Goal: Task Accomplishment & Management: Manage account settings

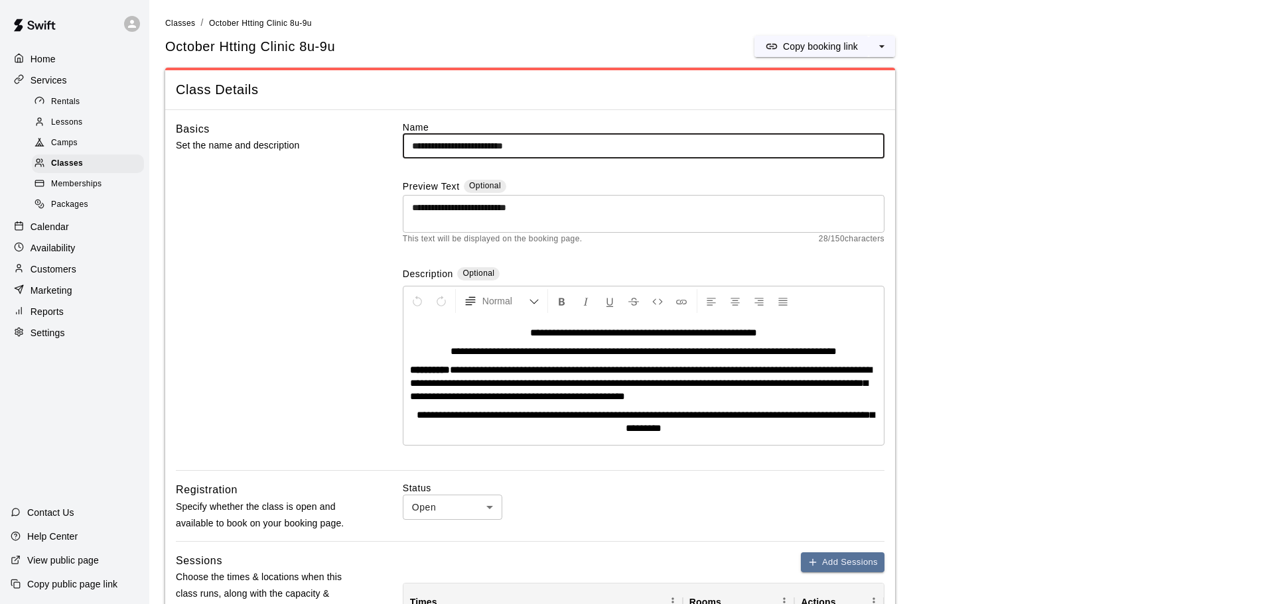
click at [44, 20] on img at bounding box center [34, 25] width 69 height 40
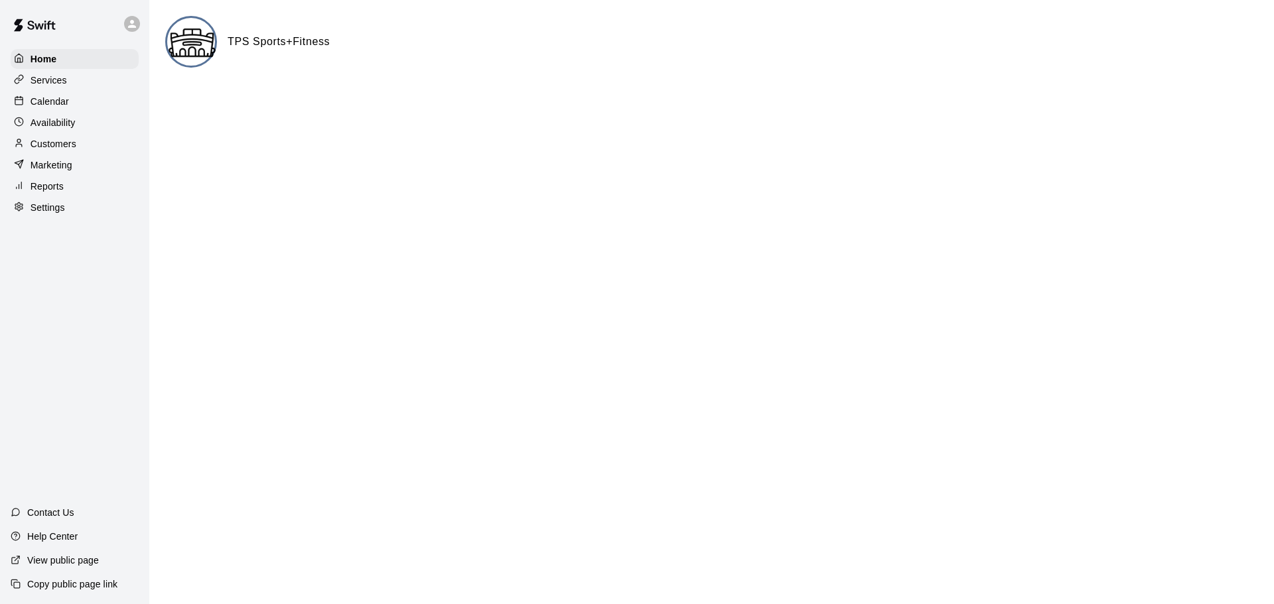
click at [72, 103] on div "Calendar" at bounding box center [75, 102] width 128 height 20
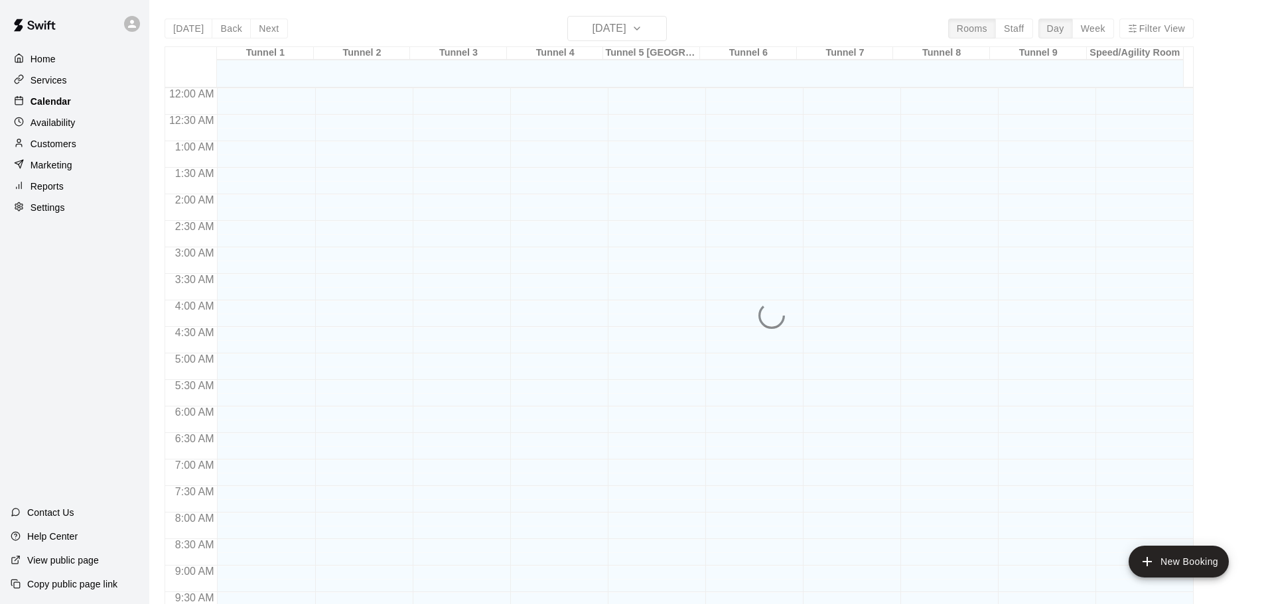
scroll to position [527, 0]
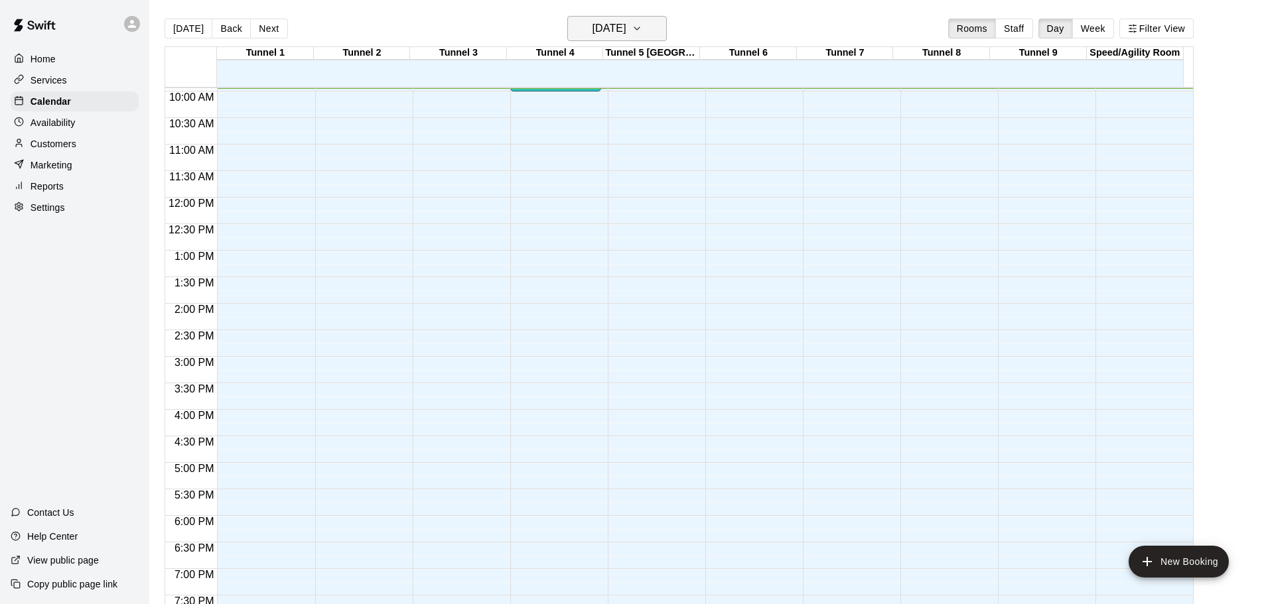
click at [642, 32] on icon "button" at bounding box center [636, 29] width 11 height 16
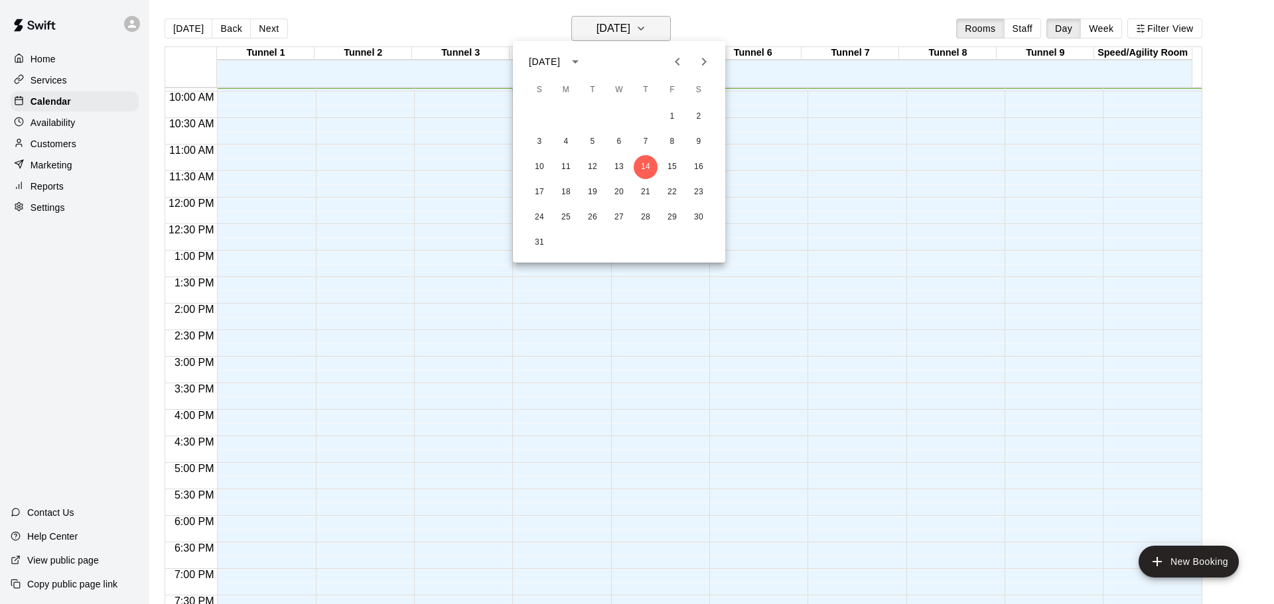
click at [663, 32] on div at bounding box center [637, 302] width 1274 height 604
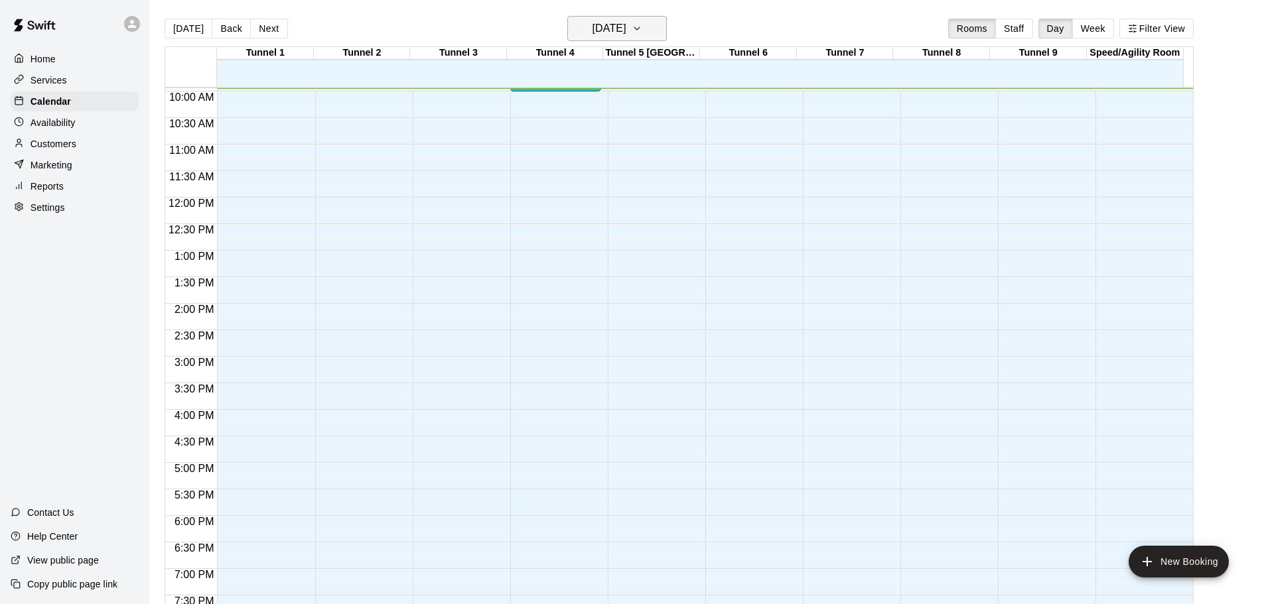
click at [656, 29] on button "[DATE]" at bounding box center [616, 28] width 99 height 25
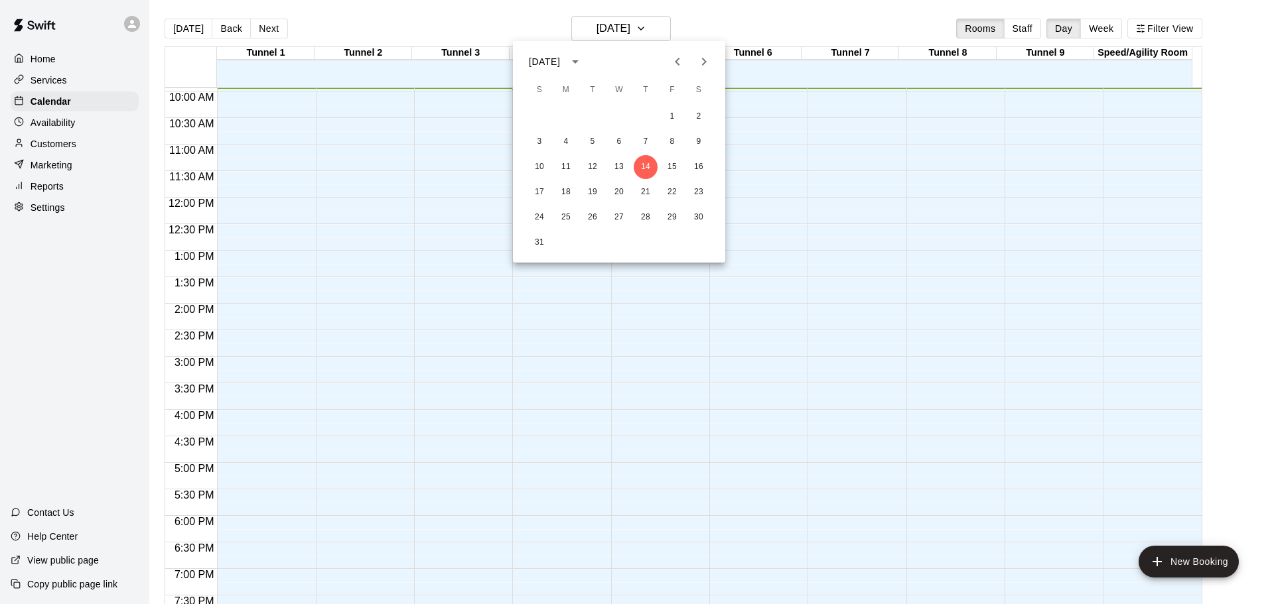
click at [701, 58] on icon "Next month" at bounding box center [704, 62] width 16 height 16
click at [537, 138] on button "7" at bounding box center [539, 142] width 24 height 24
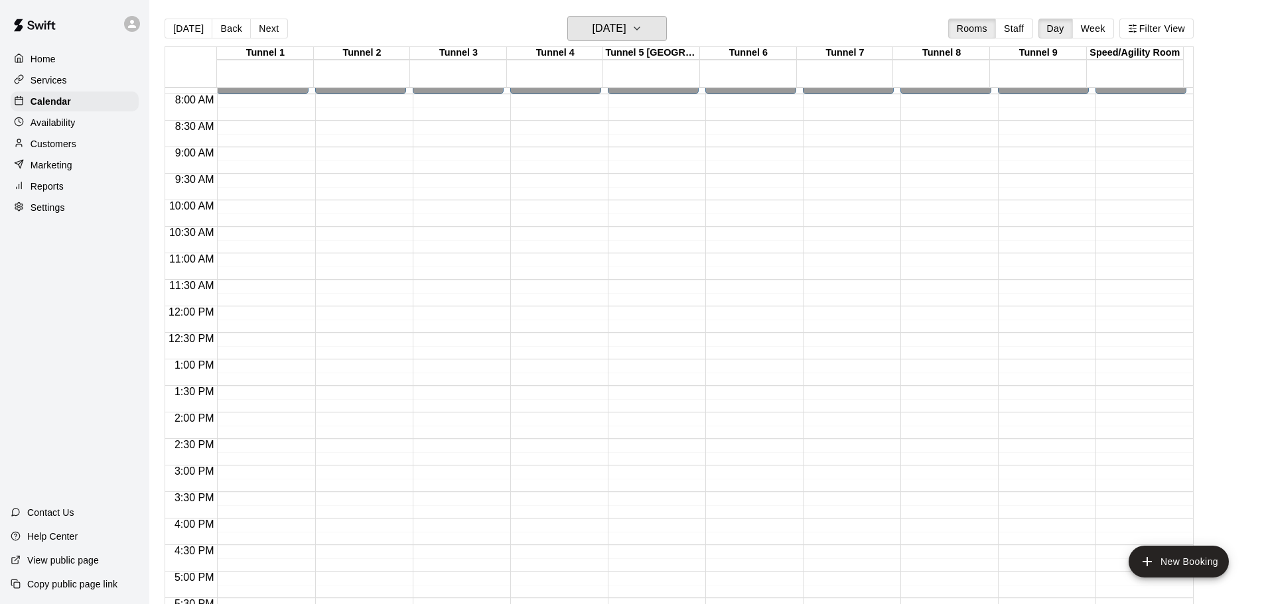
scroll to position [392, 0]
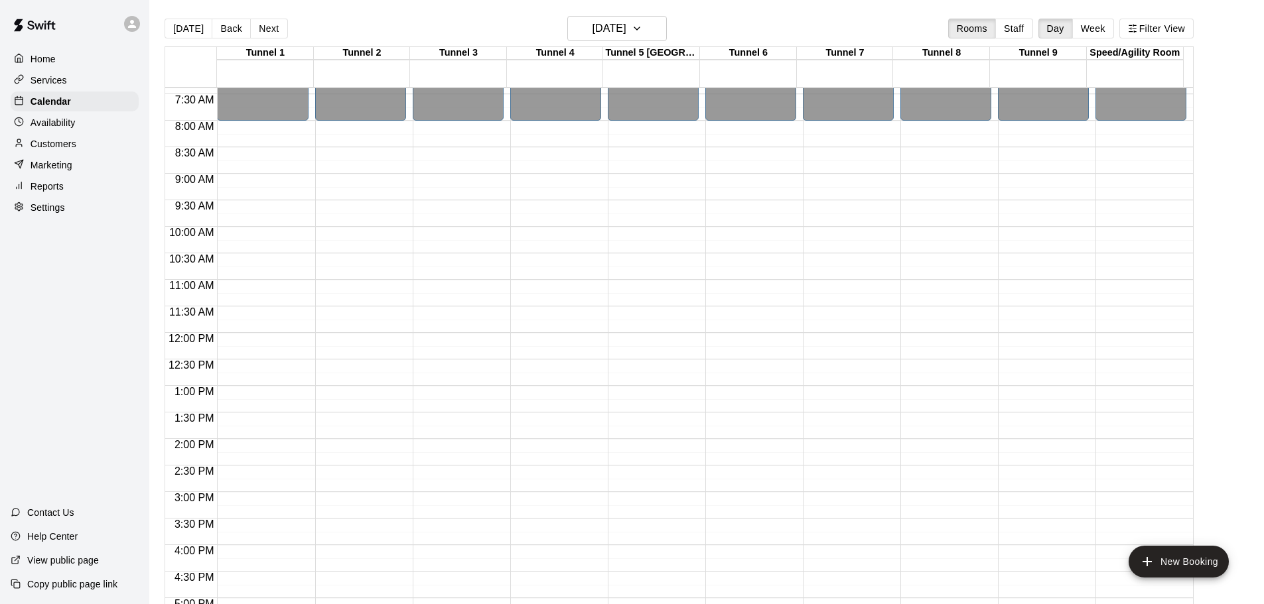
click at [450, 131] on div "12:00 AM – 8:00 AM Closed 6:00 PM – 11:59 PM Closed" at bounding box center [458, 333] width 91 height 1274
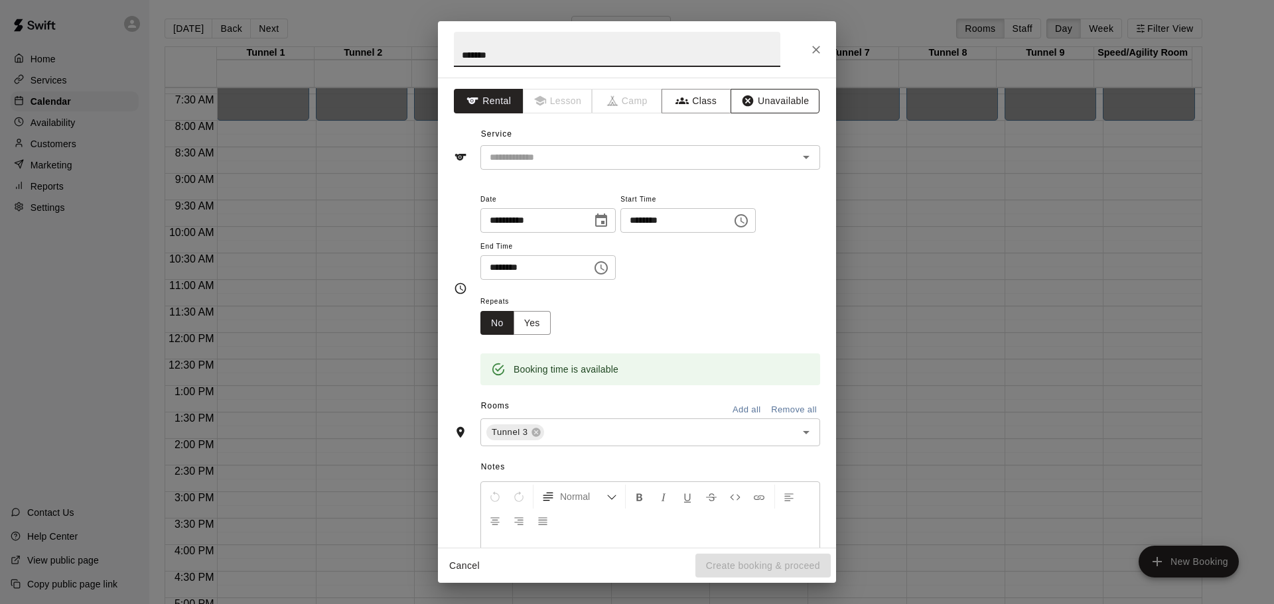
type input "*******"
click at [770, 94] on button "Unavailable" at bounding box center [774, 101] width 89 height 25
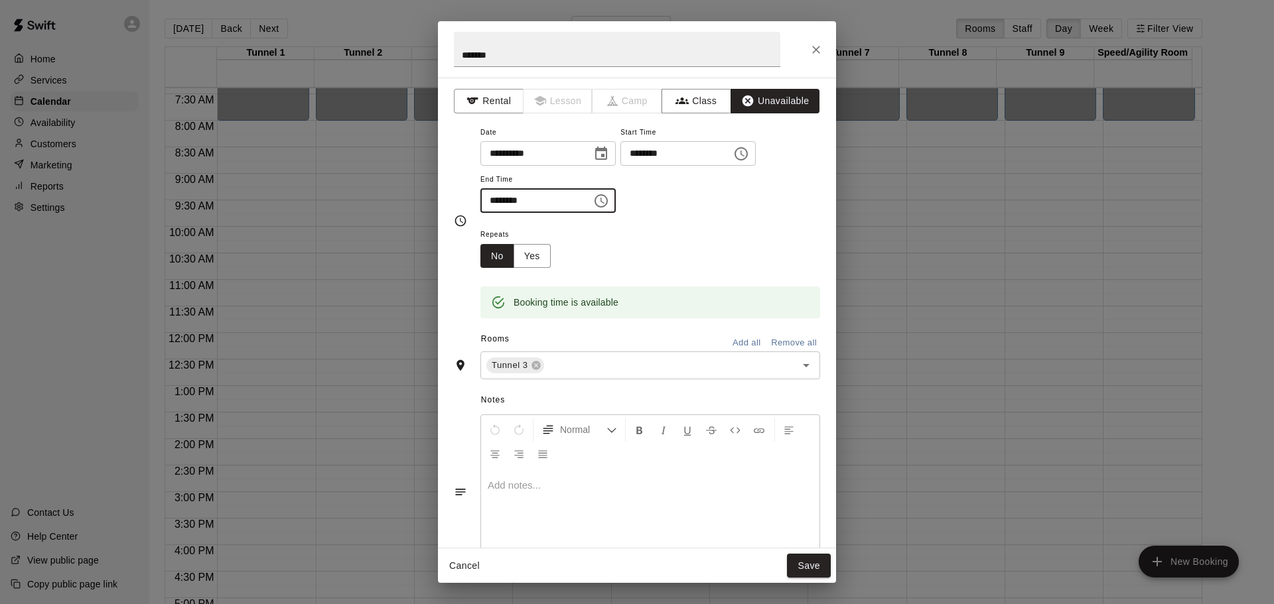
click at [494, 200] on input "********" at bounding box center [531, 200] width 102 height 25
type input "********"
click at [542, 257] on button "Yes" at bounding box center [531, 256] width 37 height 25
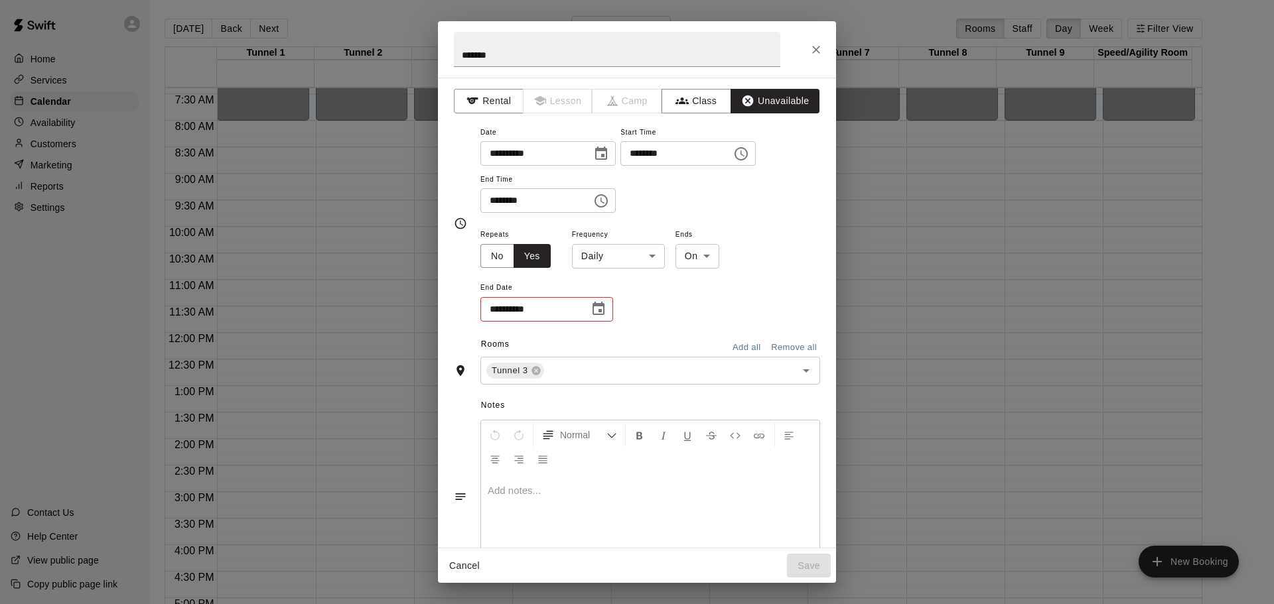
click at [621, 270] on div "**********" at bounding box center [650, 274] width 340 height 97
click at [612, 258] on body "Home Services Calendar Availability Customers Marketing Reports Settings Contac…" at bounding box center [637, 313] width 1274 height 626
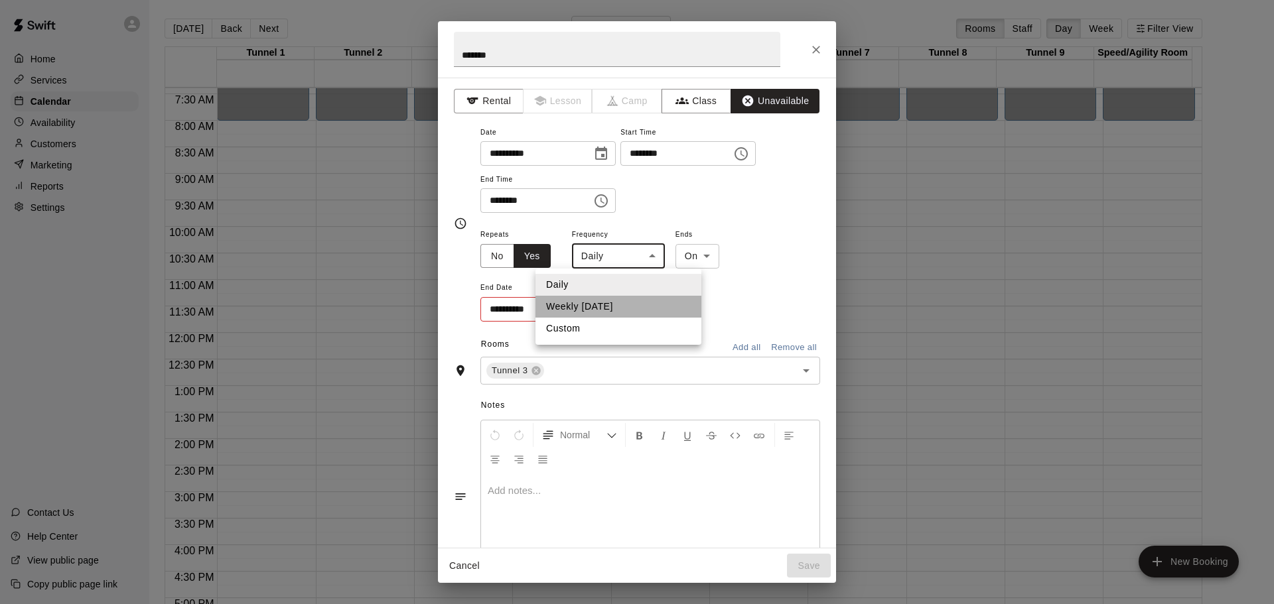
click at [594, 310] on li "Weekly [DATE]" at bounding box center [618, 307] width 166 height 22
type input "******"
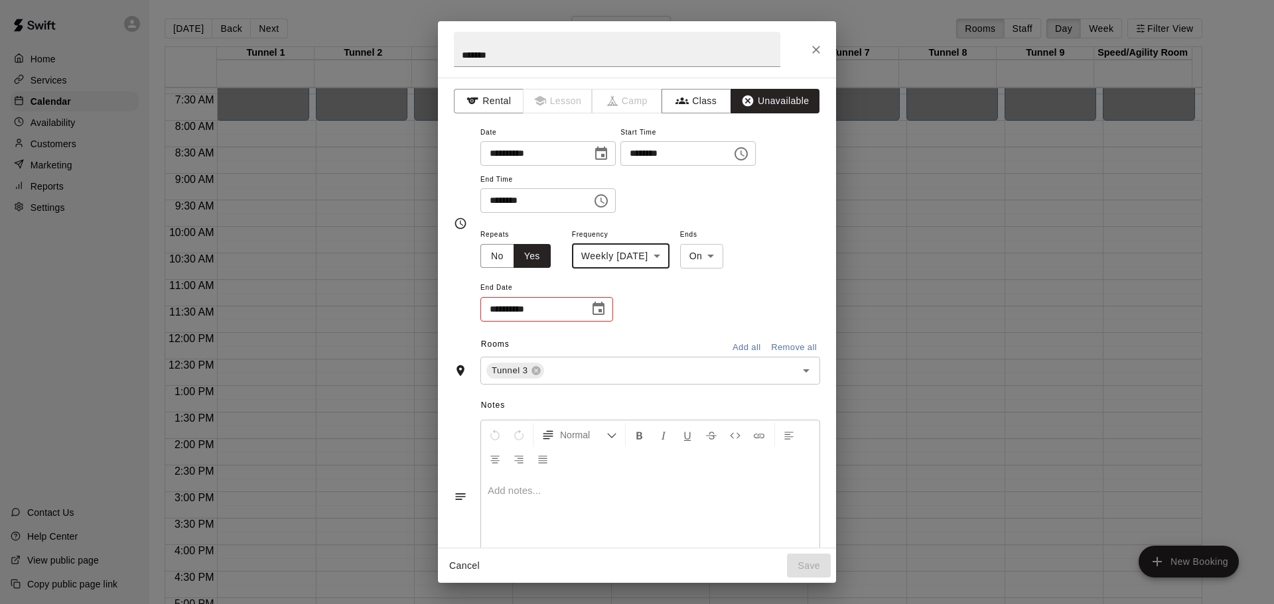
click at [596, 307] on icon "Choose date" at bounding box center [598, 309] width 16 height 16
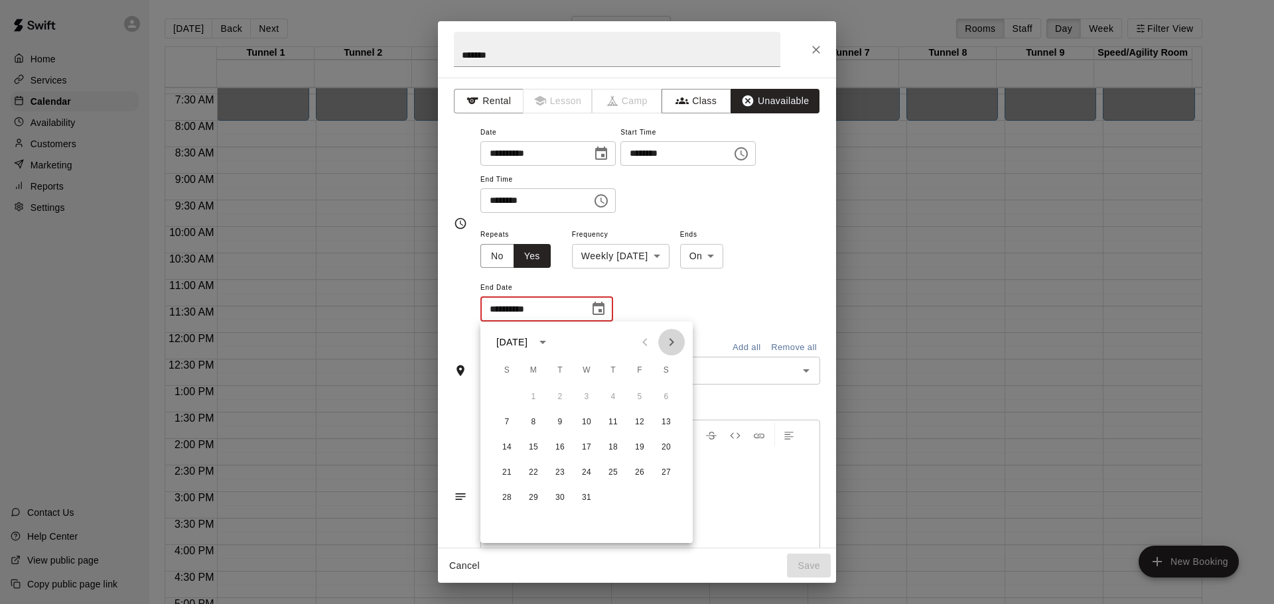
click at [665, 342] on icon "Next month" at bounding box center [671, 342] width 16 height 16
click at [509, 472] on button "22" at bounding box center [507, 473] width 24 height 24
type input "**********"
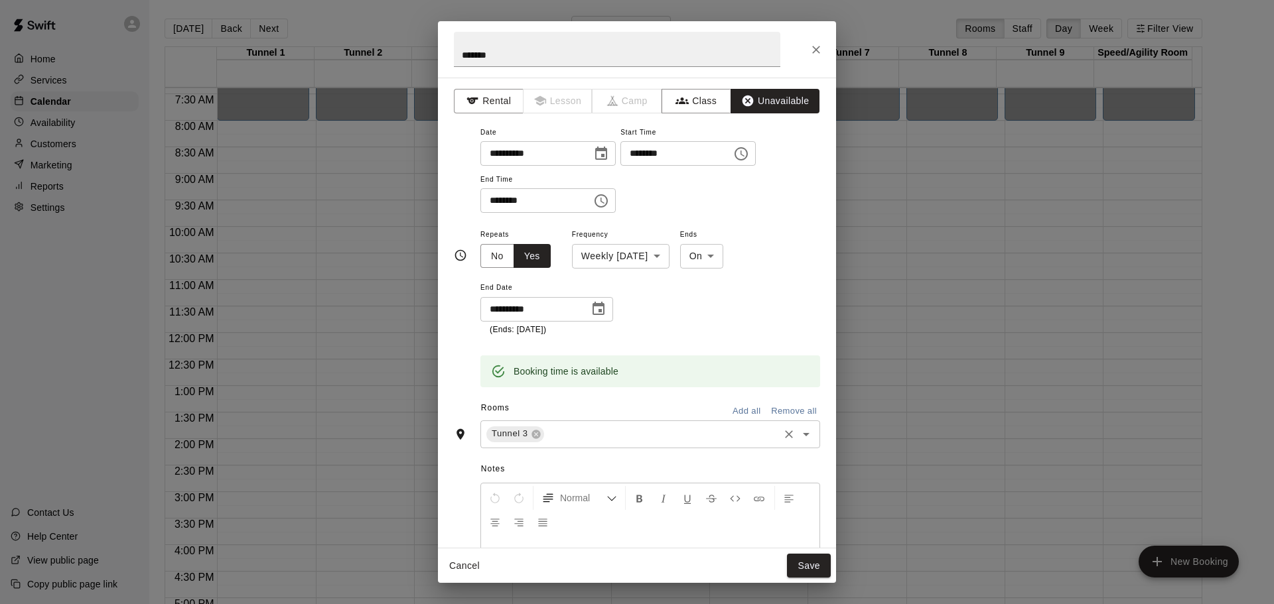
click at [564, 434] on input "text" at bounding box center [661, 434] width 231 height 17
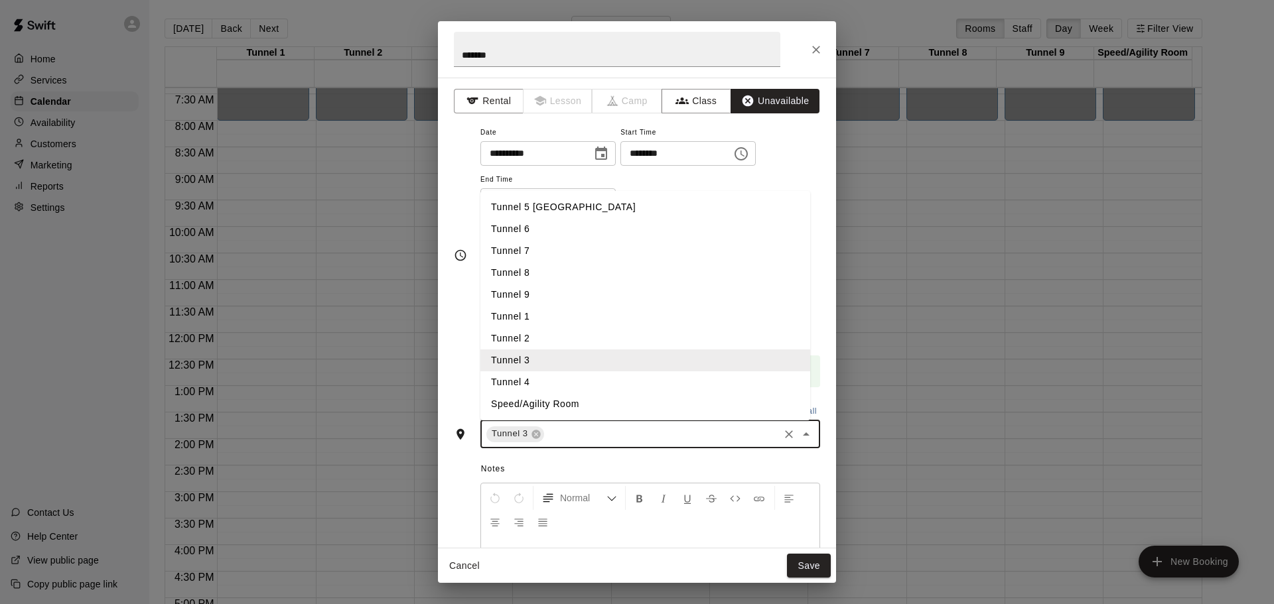
click at [535, 384] on li "Tunnel 4" at bounding box center [645, 382] width 330 height 22
click at [625, 426] on input "text" at bounding box center [692, 434] width 170 height 17
click at [549, 216] on li "Tunnel 5 [GEOGRAPHIC_DATA]" at bounding box center [645, 207] width 330 height 22
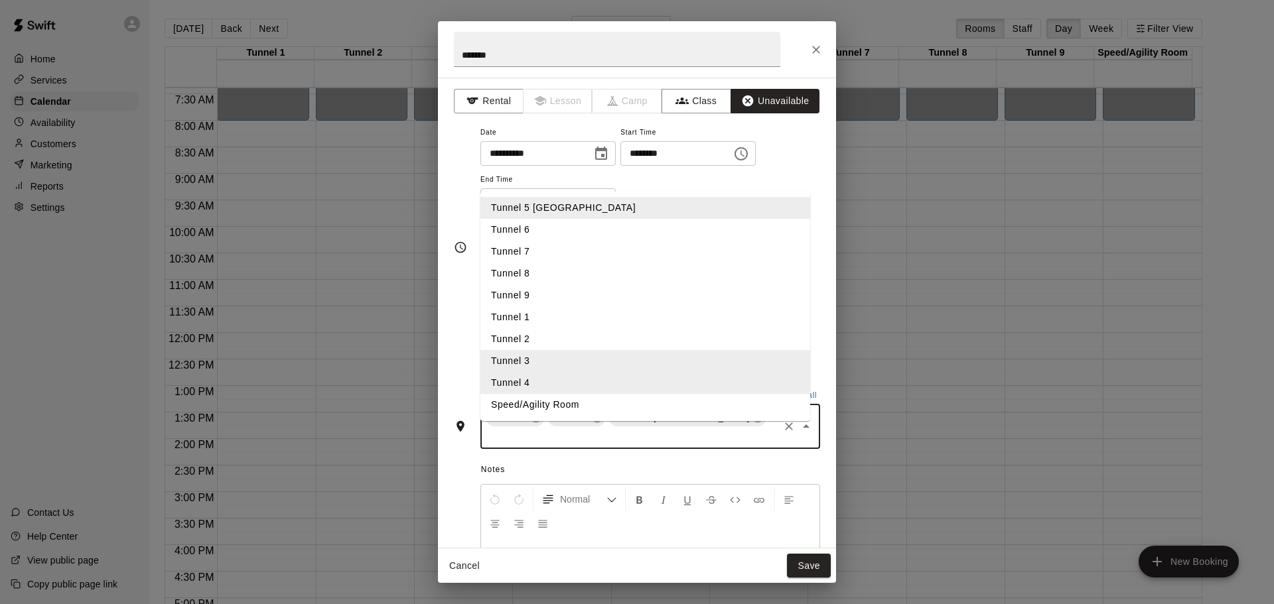
click at [744, 429] on input "text" at bounding box center [630, 437] width 293 height 17
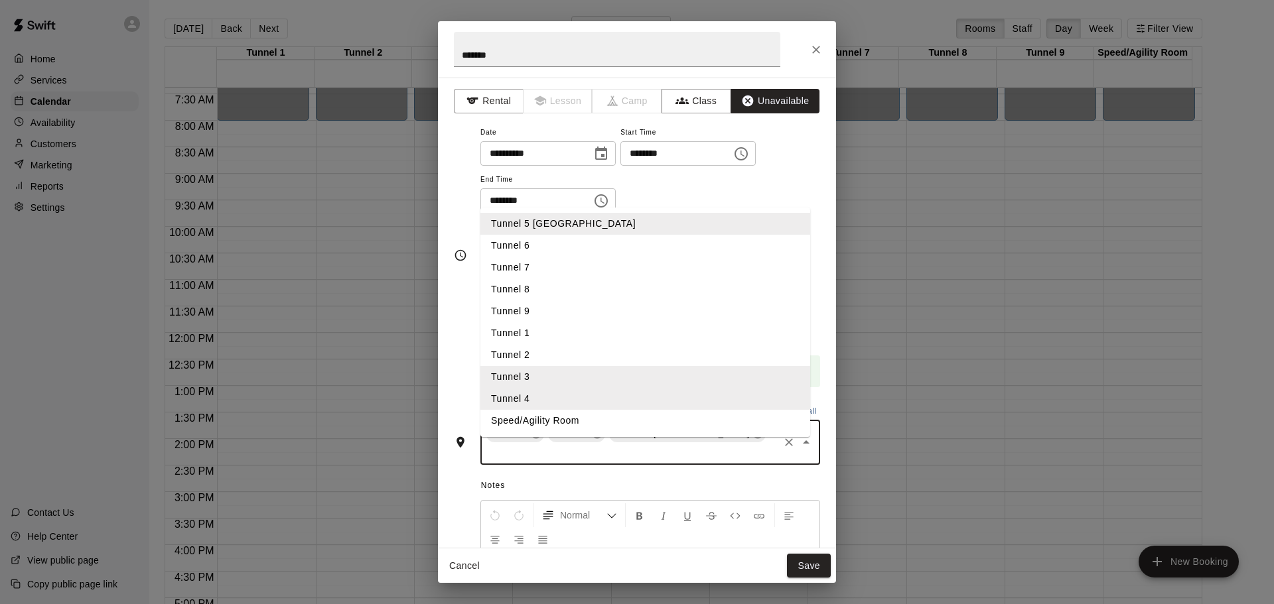
click at [572, 235] on li "Tunnel 6" at bounding box center [645, 246] width 330 height 22
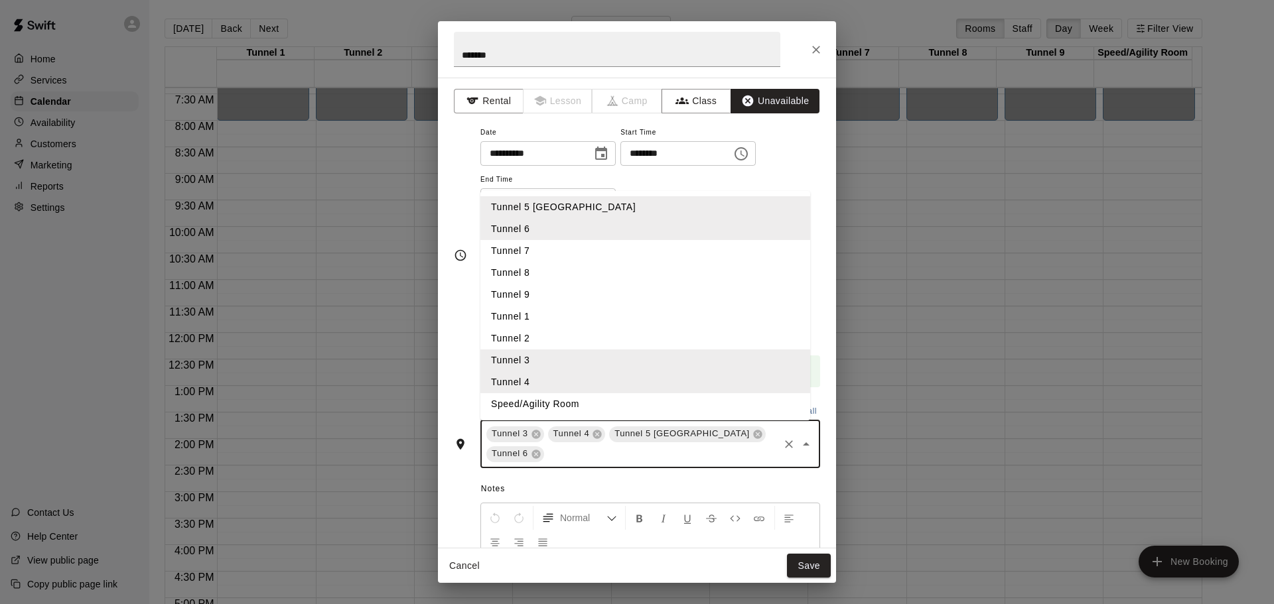
click at [689, 451] on input "text" at bounding box center [661, 454] width 231 height 17
click at [537, 258] on li "Tunnel 7" at bounding box center [645, 251] width 330 height 22
click at [641, 458] on input "text" at bounding box center [692, 454] width 170 height 17
click at [511, 271] on li "Tunnel 8" at bounding box center [645, 273] width 330 height 22
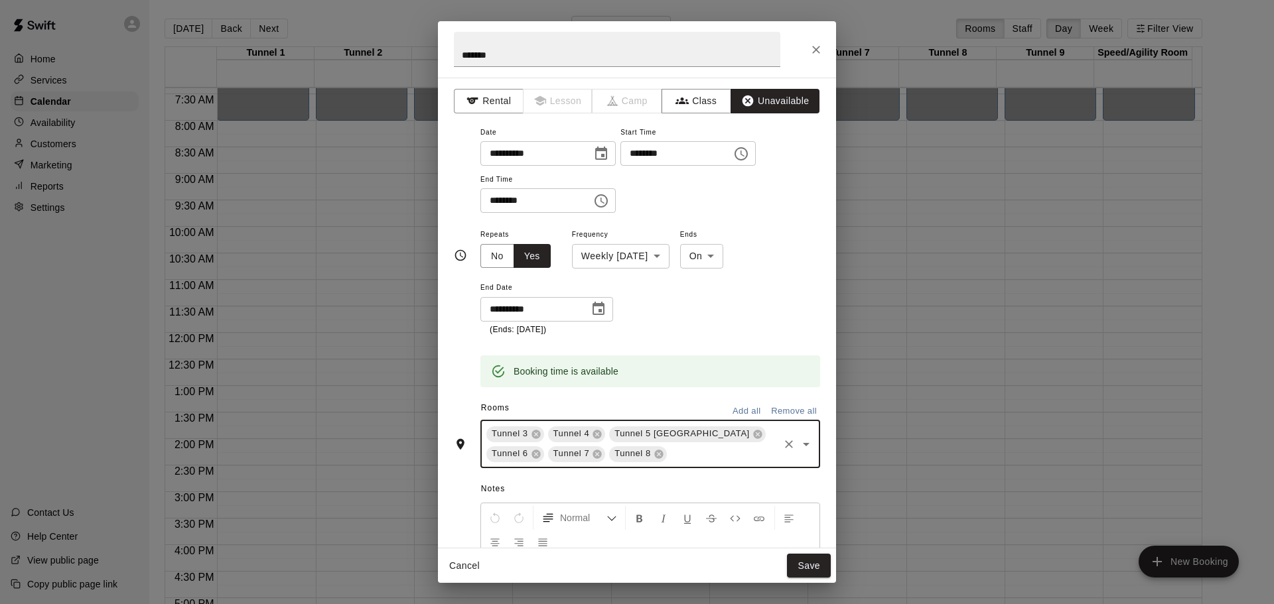
click at [700, 457] on input "text" at bounding box center [723, 454] width 108 height 17
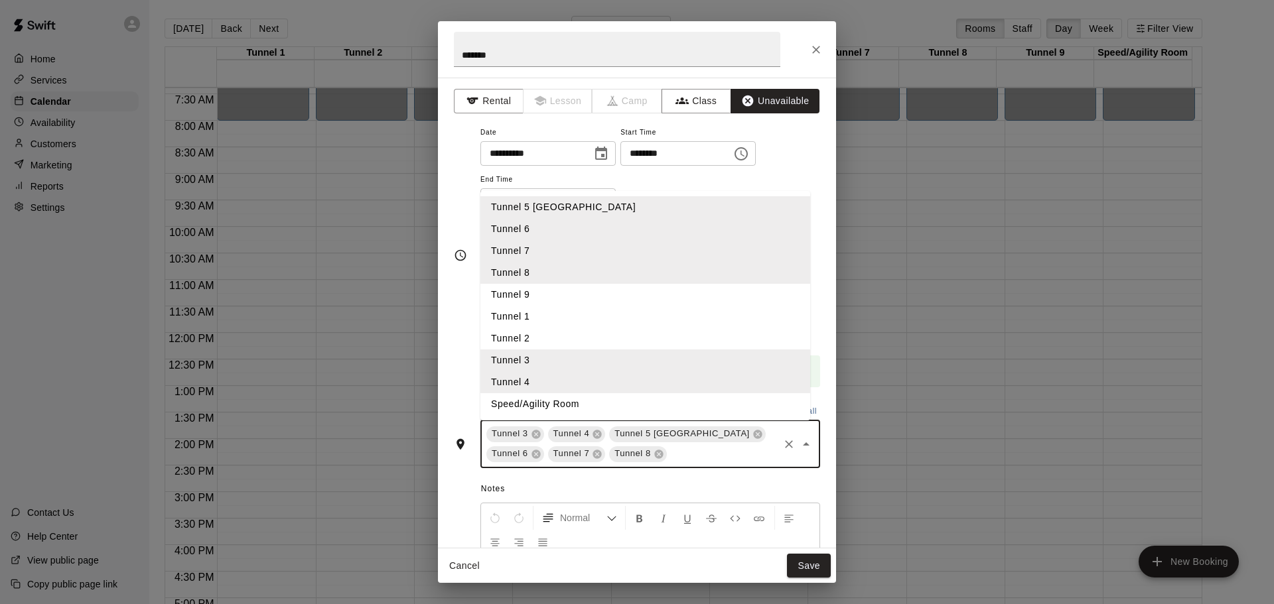
click at [571, 298] on li "Tunnel 9" at bounding box center [645, 295] width 330 height 22
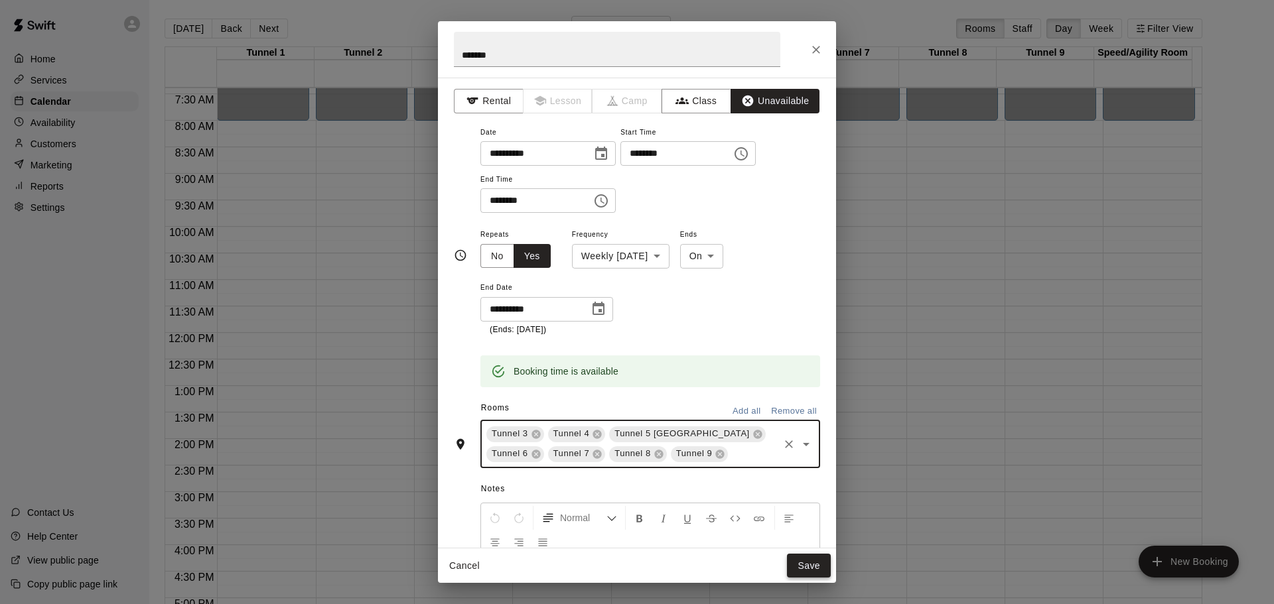
click at [807, 572] on button "Save" at bounding box center [809, 566] width 44 height 25
